Goal: Transaction & Acquisition: Subscribe to service/newsletter

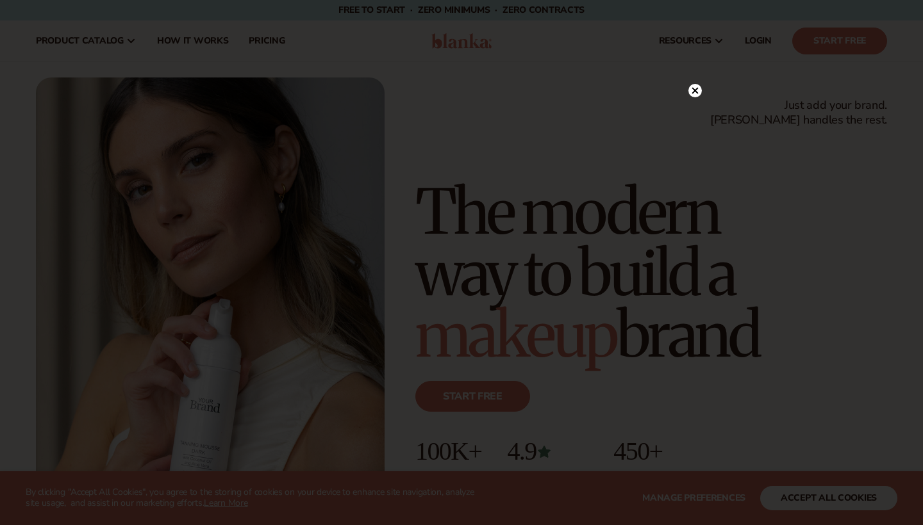
click at [694, 96] on circle at bounding box center [694, 90] width 13 height 13
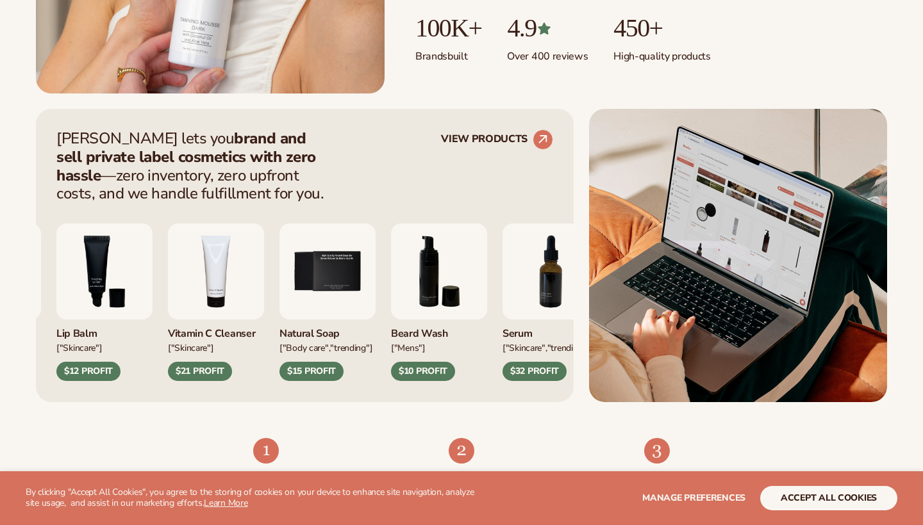
scroll to position [425, 0]
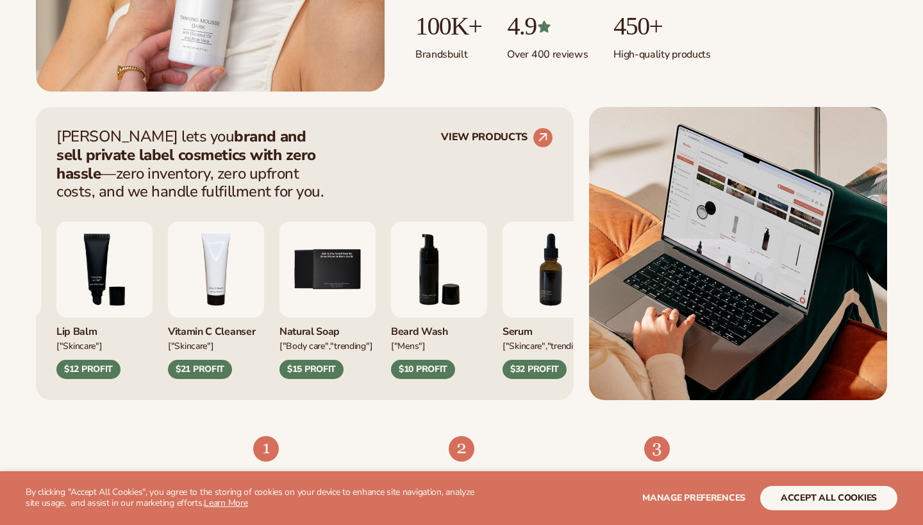
click at [487, 276] on img "6 / 9" at bounding box center [439, 270] width 96 height 96
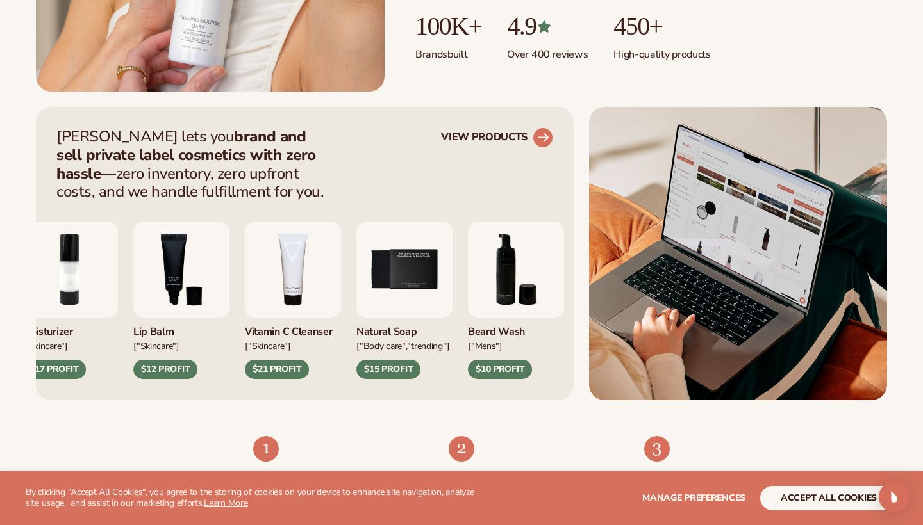
click at [548, 142] on circle at bounding box center [543, 138] width 28 height 28
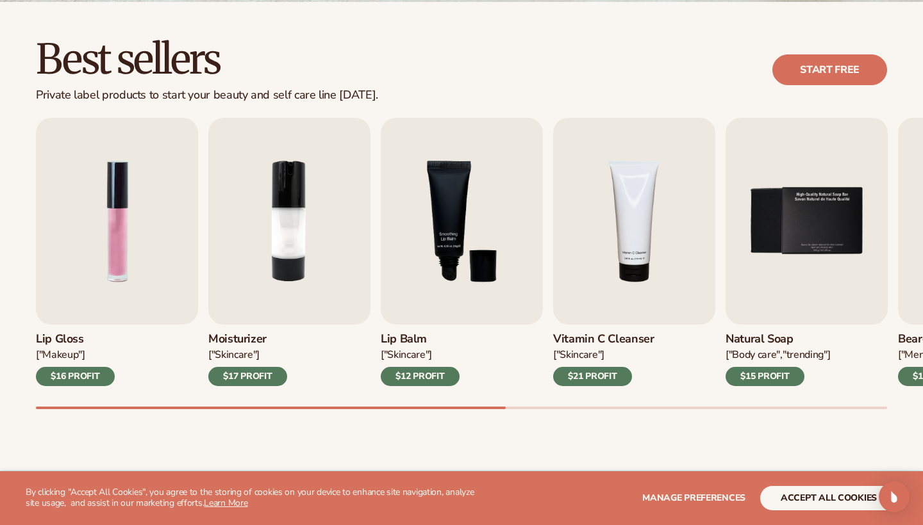
scroll to position [375, 0]
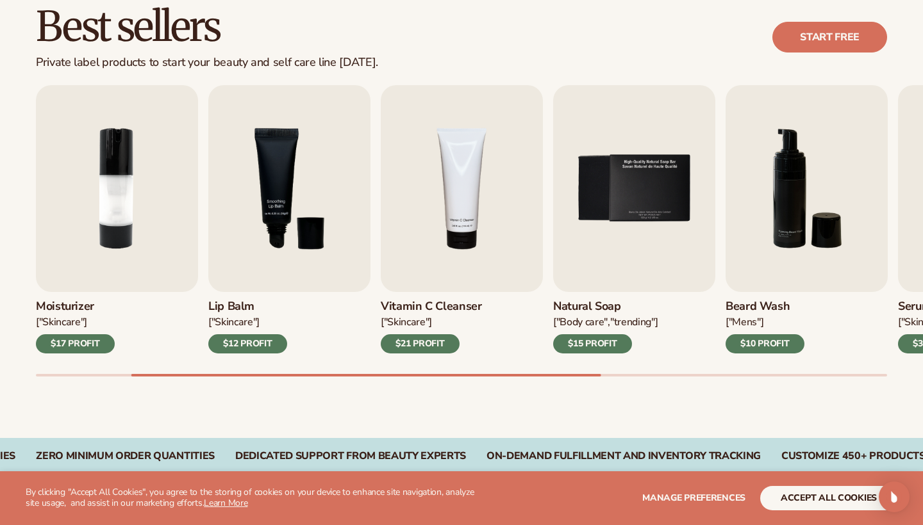
click at [564, 336] on div "$15 PROFIT" at bounding box center [592, 343] width 79 height 19
click at [568, 338] on div "$15 PROFIT" at bounding box center [592, 343] width 79 height 19
click at [584, 263] on img "5 / 9" at bounding box center [634, 188] width 162 height 207
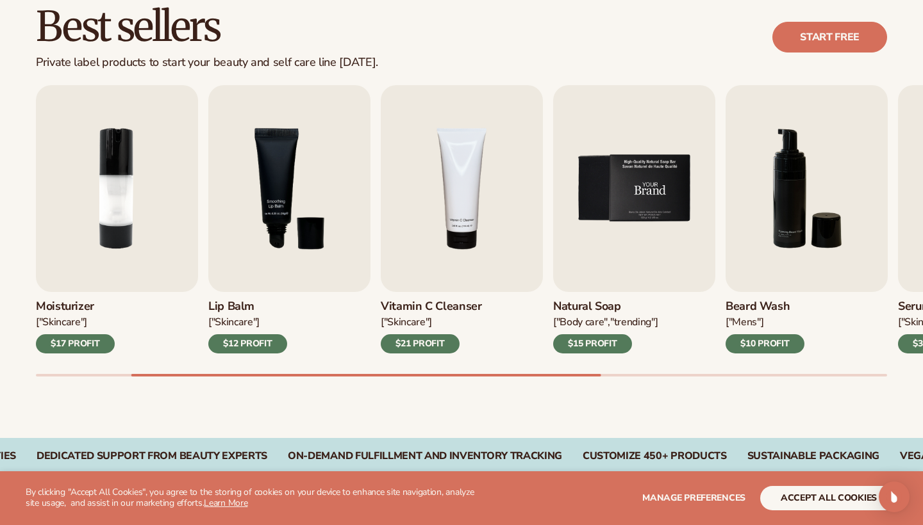
click at [584, 263] on img "5 / 9" at bounding box center [634, 188] width 162 height 207
click at [643, 243] on img "5 / 9" at bounding box center [634, 188] width 162 height 207
click at [642, 208] on img "5 / 9" at bounding box center [634, 188] width 162 height 207
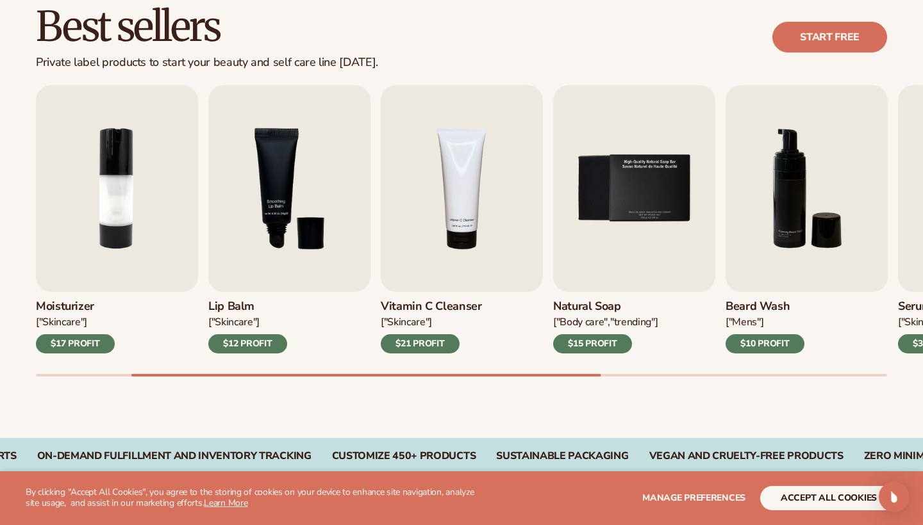
click at [791, 53] on div "Best sellers Private label products to start your beauty and self care line [DA…" at bounding box center [461, 37] width 851 height 65
click at [792, 28] on link "Start free" at bounding box center [829, 37] width 115 height 31
